Goal: Check status

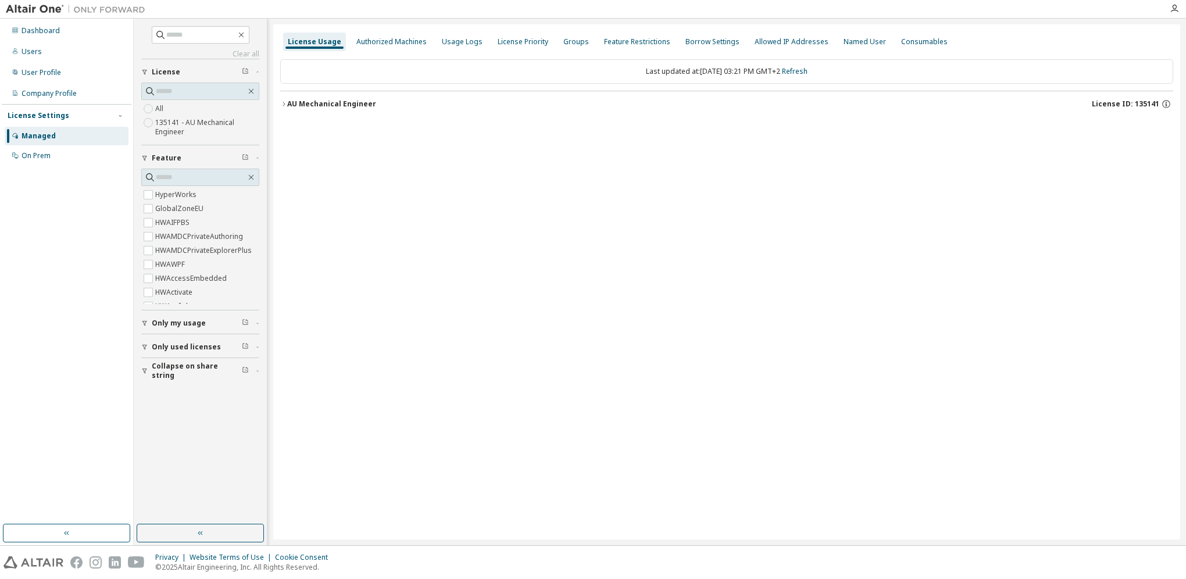
click at [300, 103] on div "AU Mechanical Engineer" at bounding box center [331, 103] width 89 height 9
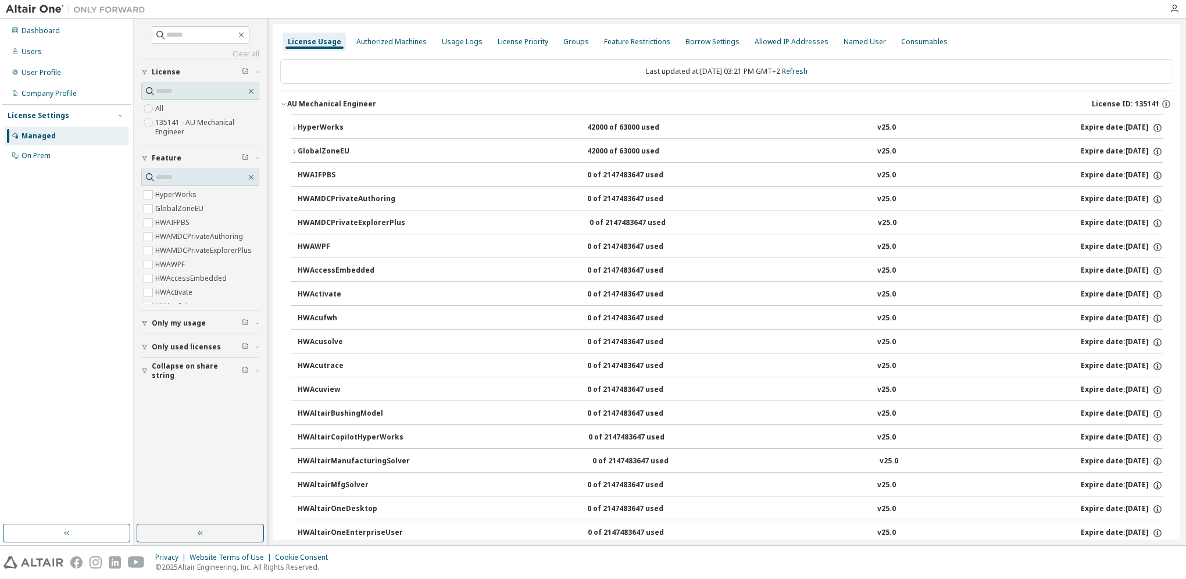
click at [296, 122] on button "HyperWorks 42000 of 63000 used v25.0 Expire date: 2025-12-15" at bounding box center [727, 128] width 872 height 26
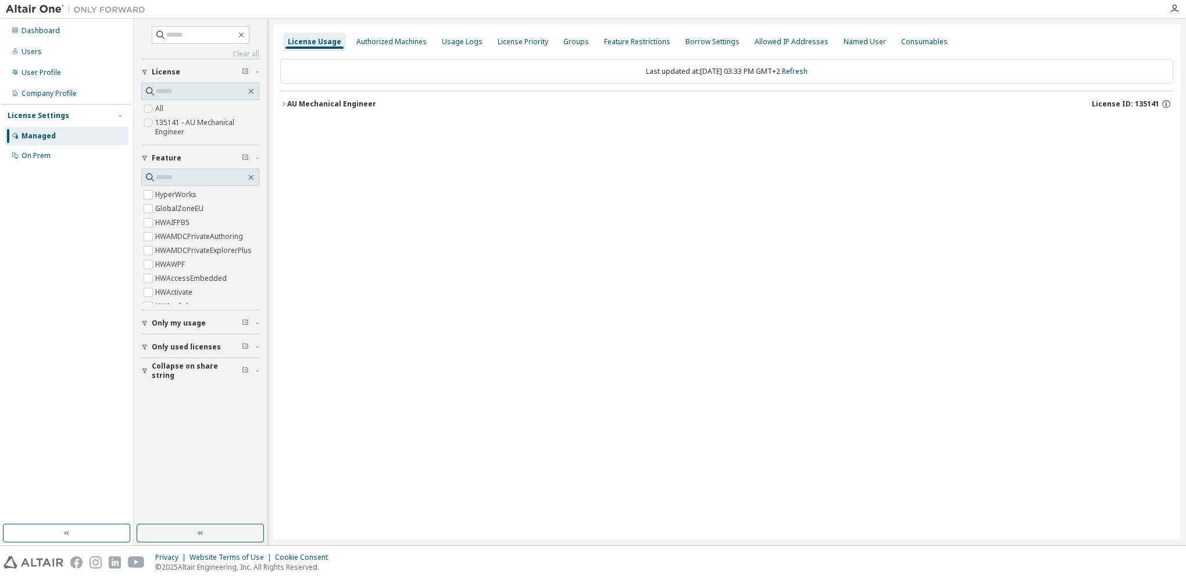
click at [287, 107] on div "AU Mechanical Engineer" at bounding box center [331, 103] width 89 height 9
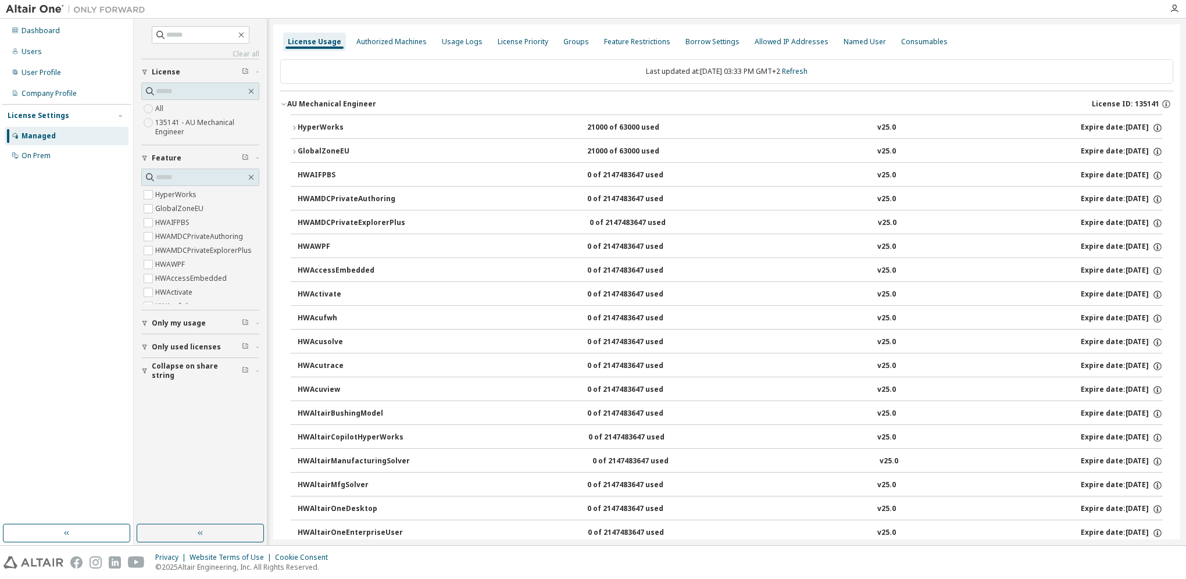
click at [296, 126] on icon "button" at bounding box center [294, 127] width 7 height 7
